Goal: Task Accomplishment & Management: Manage account settings

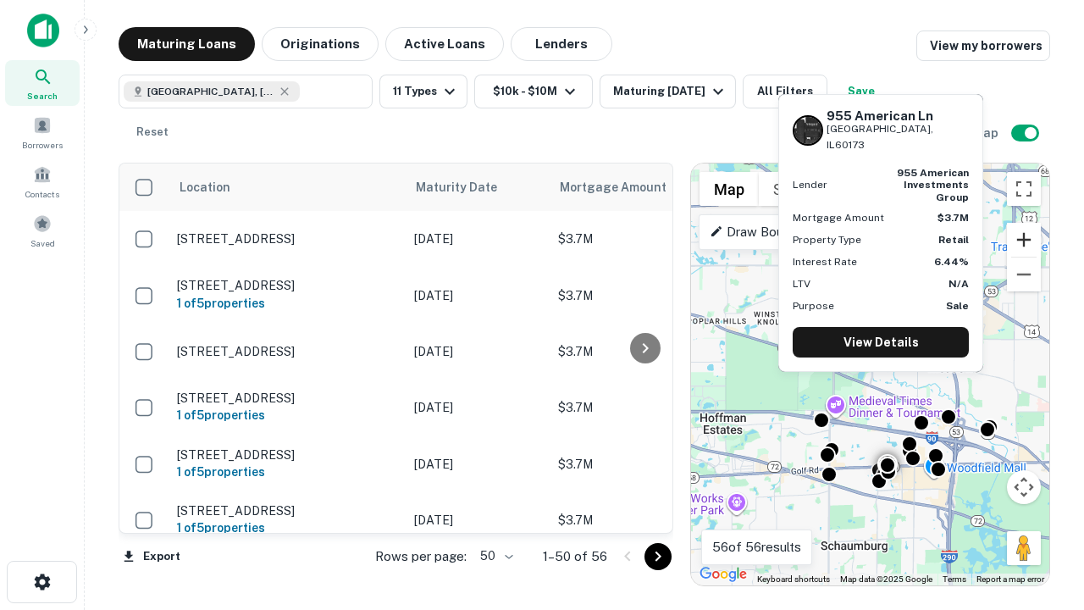
click at [1024, 240] on button "Zoom in" at bounding box center [1024, 240] width 34 height 34
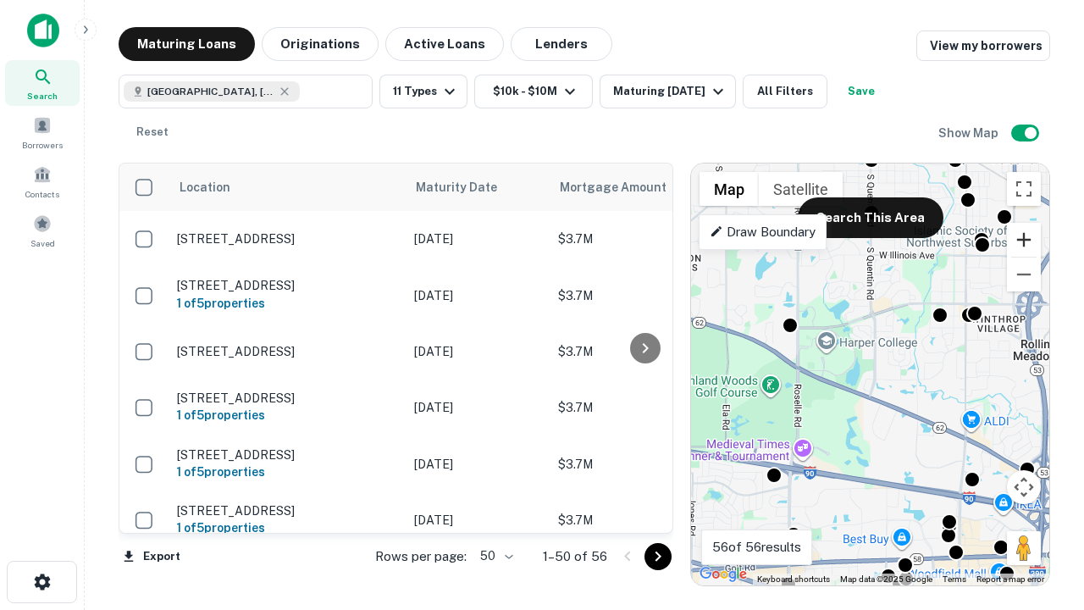
click at [1024, 240] on button "Zoom in" at bounding box center [1024, 240] width 34 height 34
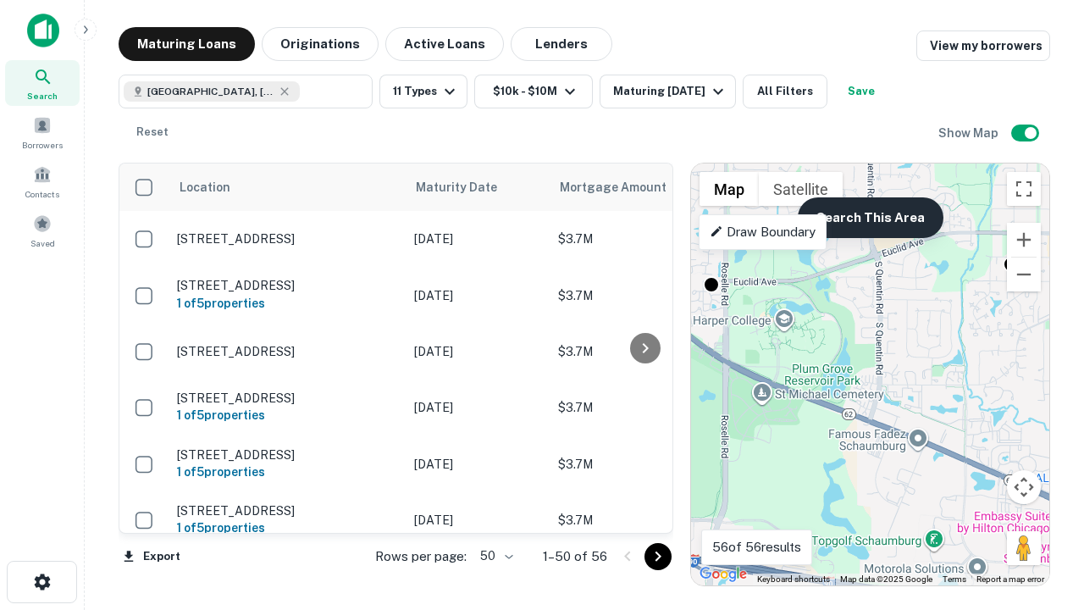
click at [870, 218] on button "Search This Area" at bounding box center [871, 217] width 146 height 41
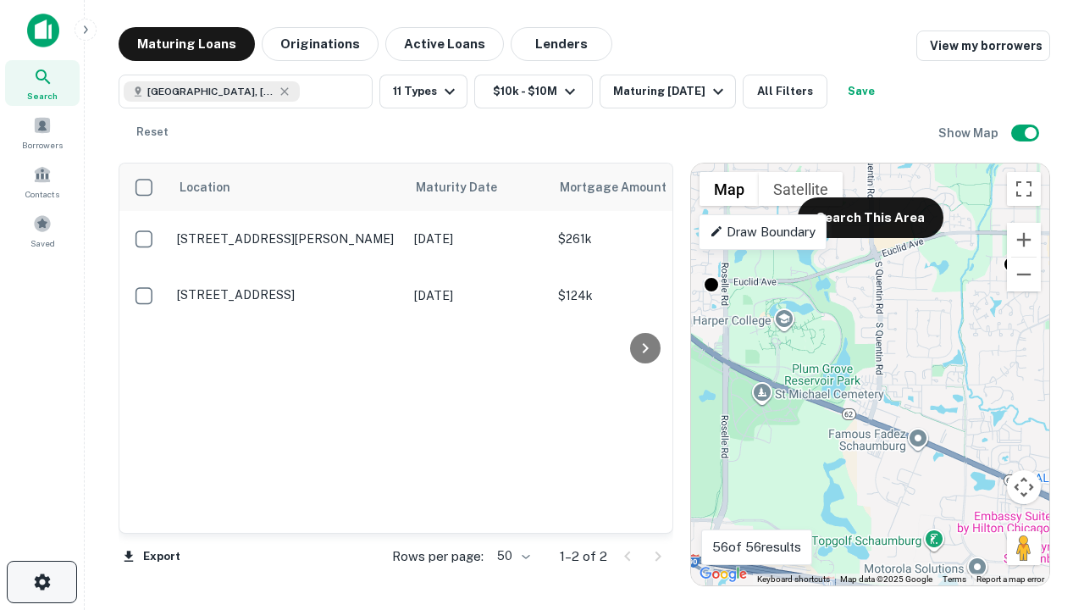
click at [42, 582] on icon "button" at bounding box center [42, 582] width 20 height 20
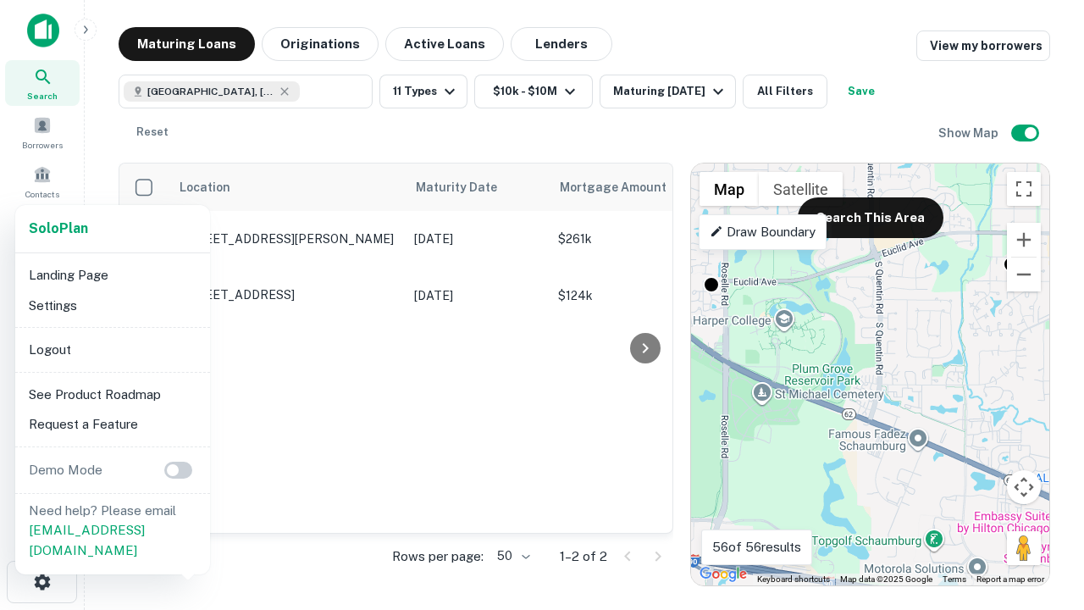
click at [112, 349] on li "Logout" at bounding box center [112, 350] width 181 height 30
